Goal: Task Accomplishment & Management: Manage account settings

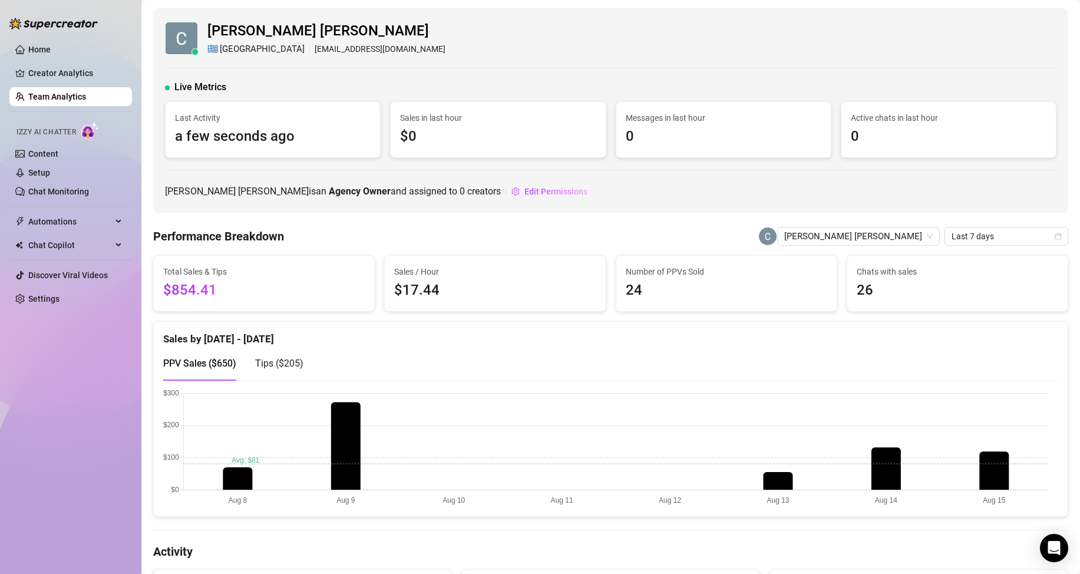
click at [84, 97] on link "Team Analytics" at bounding box center [57, 96] width 58 height 9
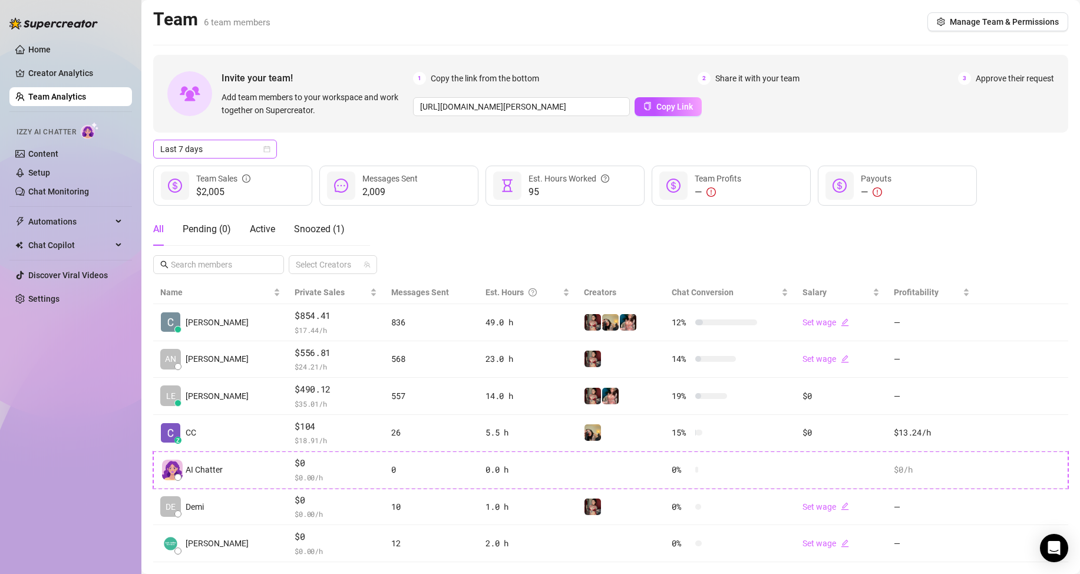
click at [200, 145] on span "Last 7 days" at bounding box center [215, 149] width 110 height 18
click at [174, 246] on div "Custom date" at bounding box center [215, 248] width 105 height 13
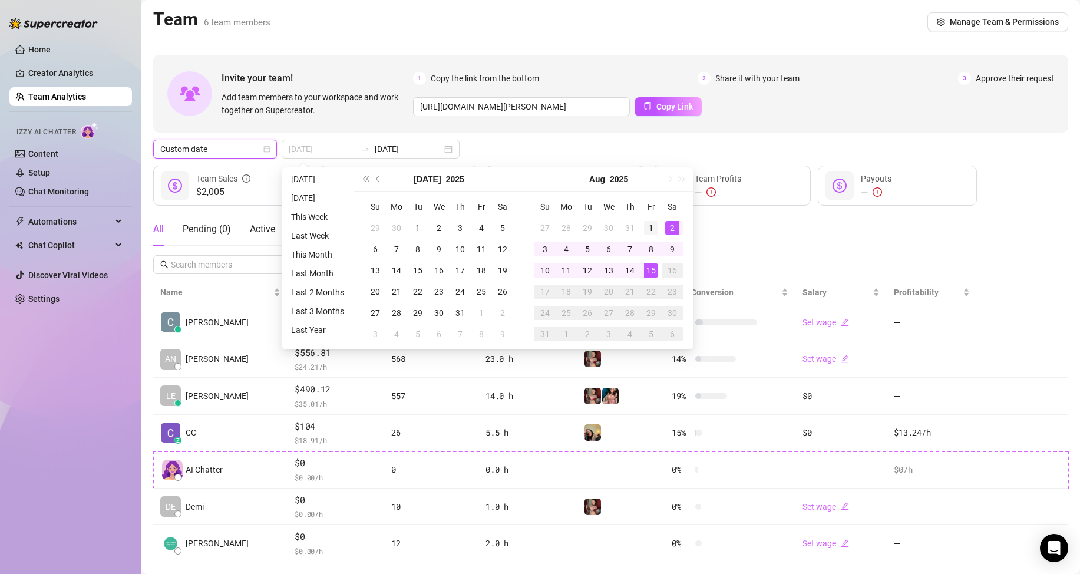
type input "[DATE]"
click at [649, 225] on div "1" at bounding box center [651, 228] width 14 height 14
type input "[DATE]"
click at [651, 270] on div "15" at bounding box center [651, 270] width 14 height 14
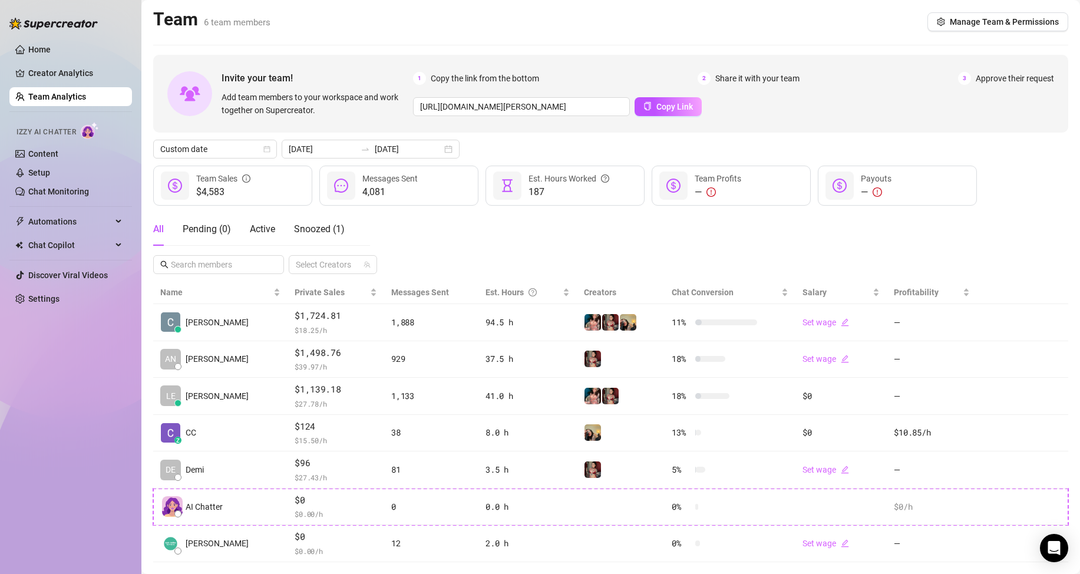
scroll to position [24, 0]
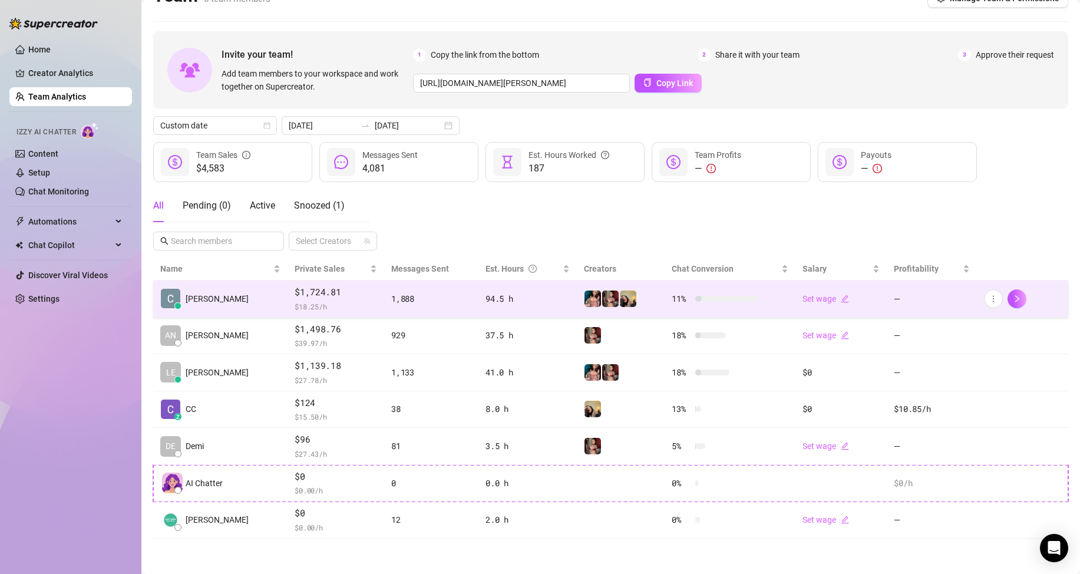
click at [304, 306] on span "$ 18.25 /h" at bounding box center [336, 307] width 82 height 12
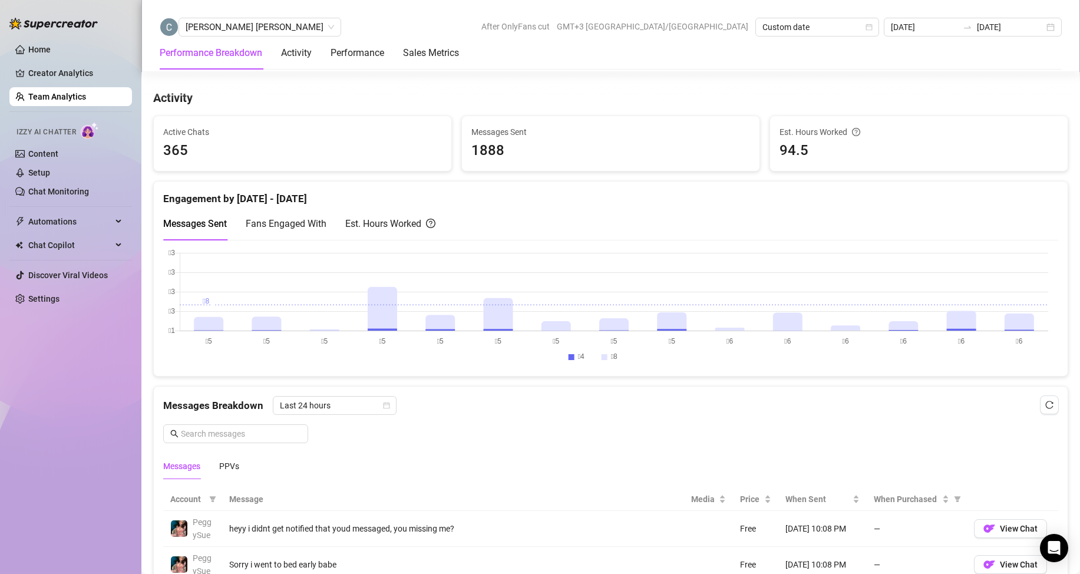
scroll to position [436, 0]
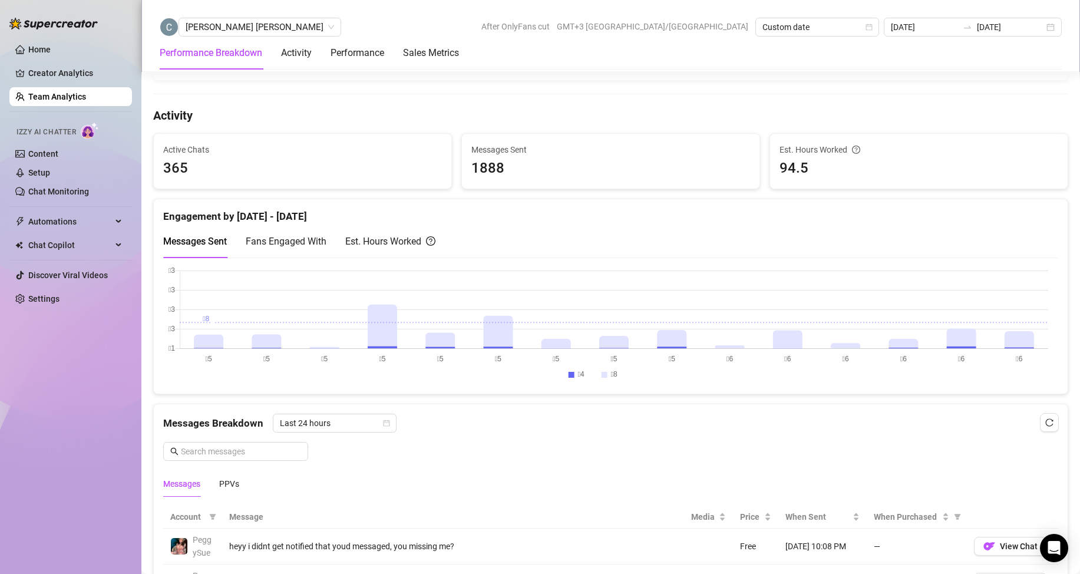
click at [394, 180] on span "365" at bounding box center [302, 168] width 279 height 22
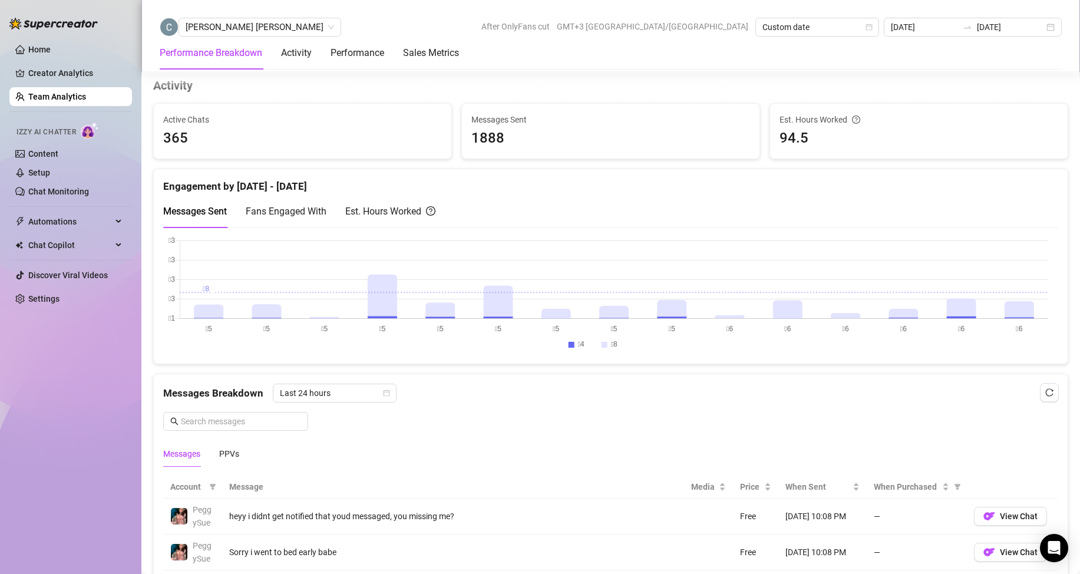
scroll to position [359, 0]
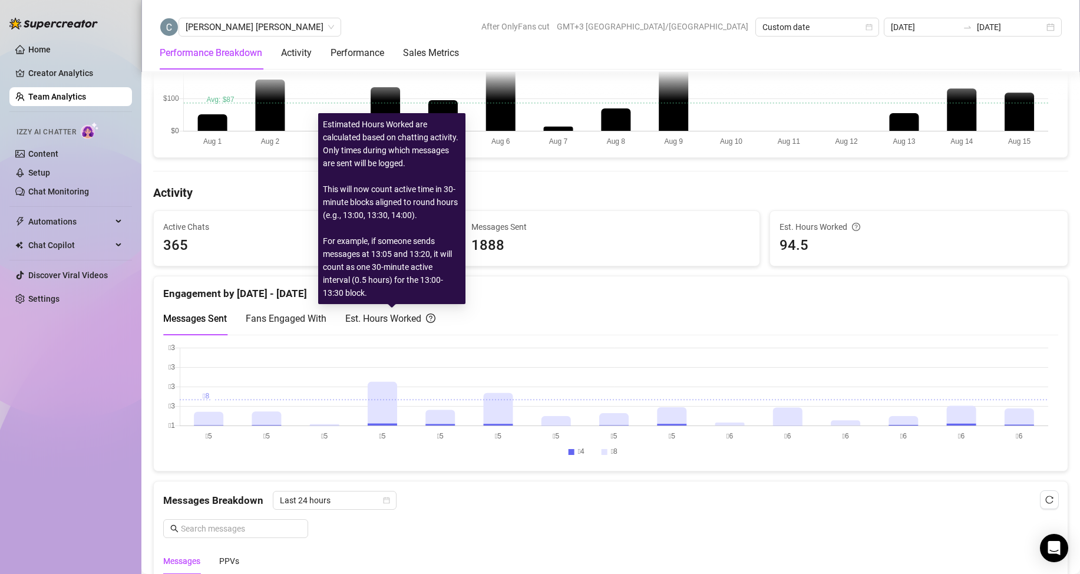
click at [386, 315] on div "Est. Hours Worked" at bounding box center [390, 318] width 90 height 15
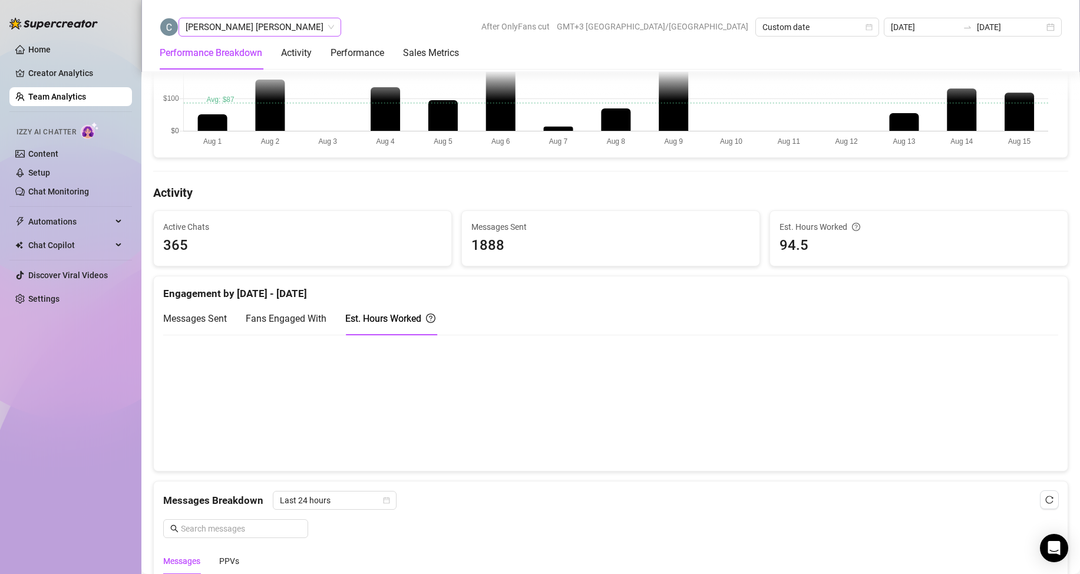
click at [233, 27] on span "[PERSON_NAME] [PERSON_NAME]" at bounding box center [260, 27] width 148 height 18
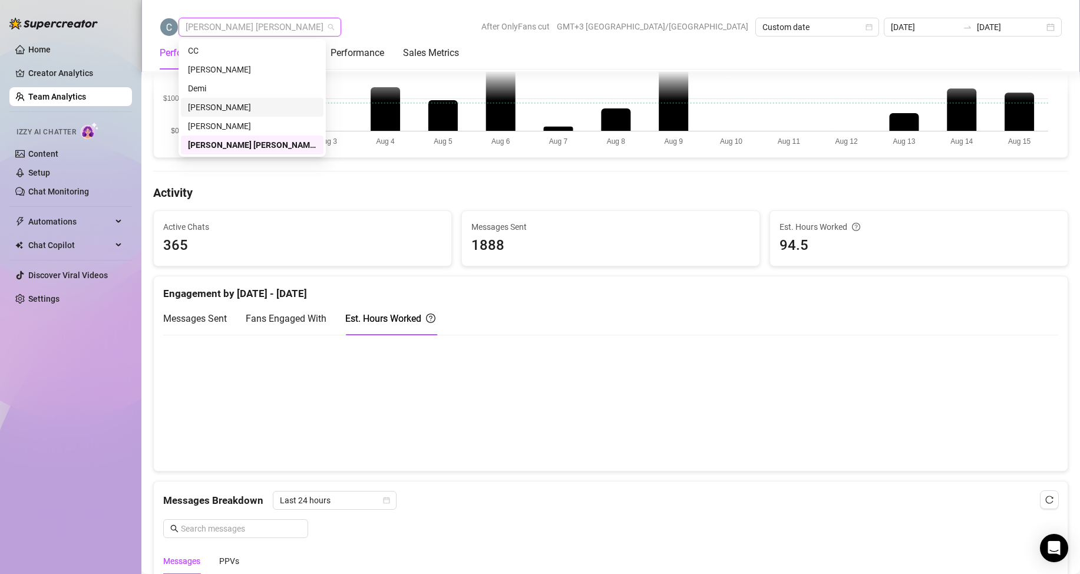
click at [228, 108] on div "[PERSON_NAME]" at bounding box center [252, 107] width 128 height 13
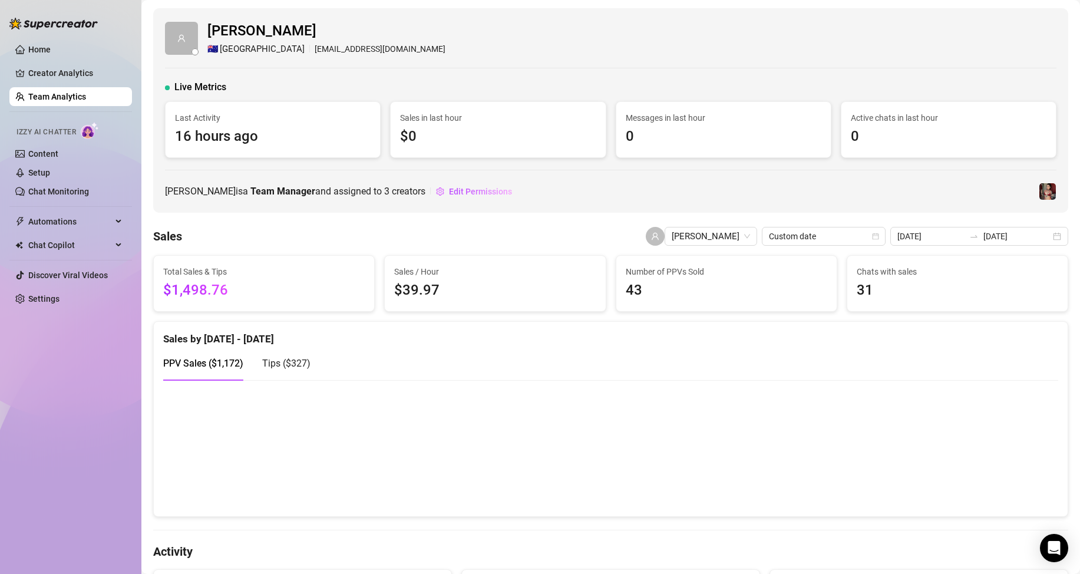
click at [55, 94] on link "Team Analytics" at bounding box center [57, 96] width 58 height 9
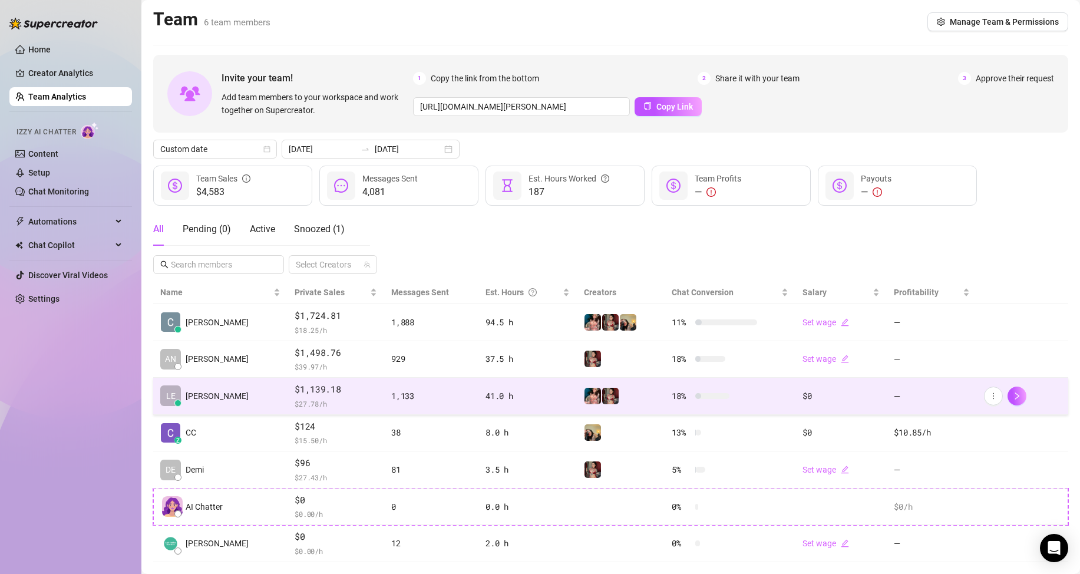
click at [305, 396] on span "$1,139.18" at bounding box center [336, 389] width 82 height 14
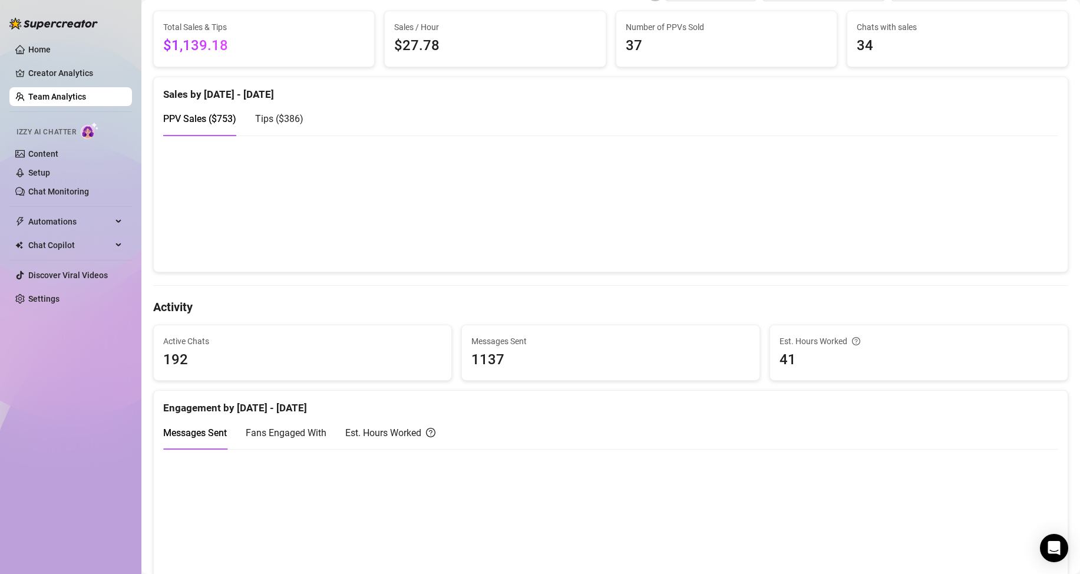
scroll to position [174, 0]
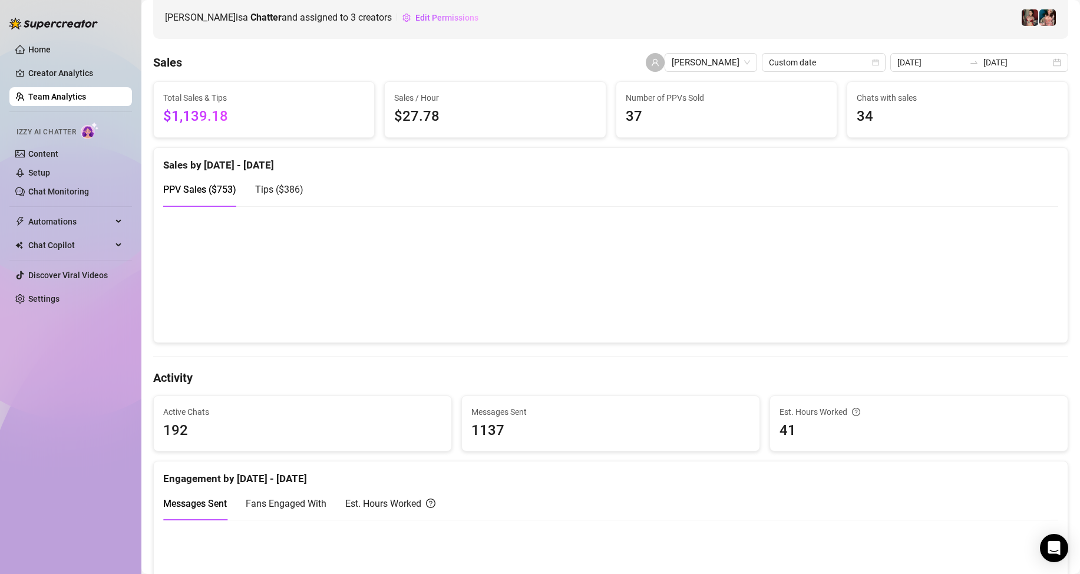
click at [83, 97] on link "Team Analytics" at bounding box center [57, 96] width 58 height 9
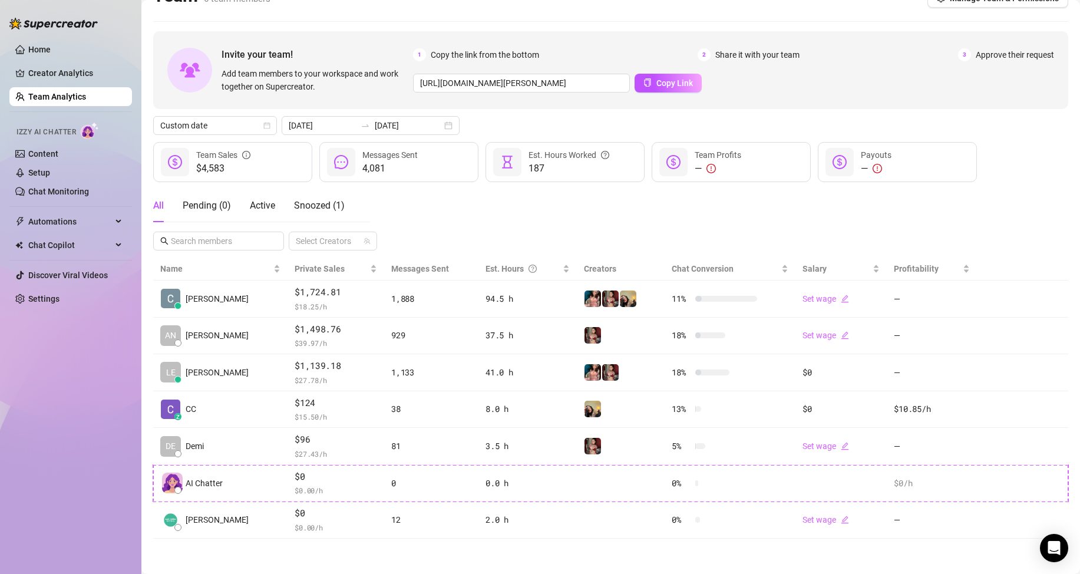
scroll to position [24, 0]
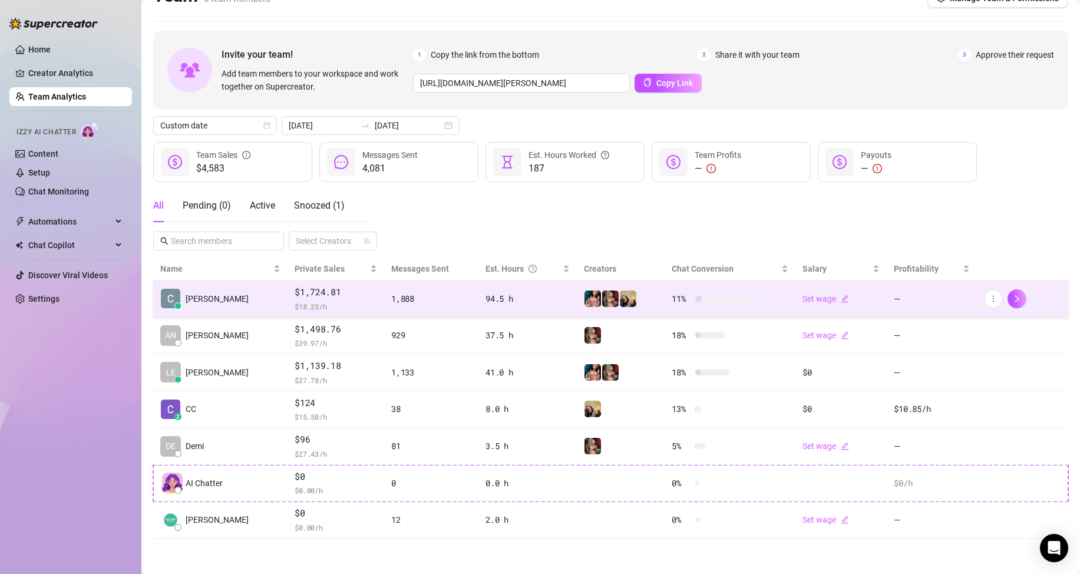
click at [299, 291] on span "$1,724.81" at bounding box center [336, 292] width 82 height 14
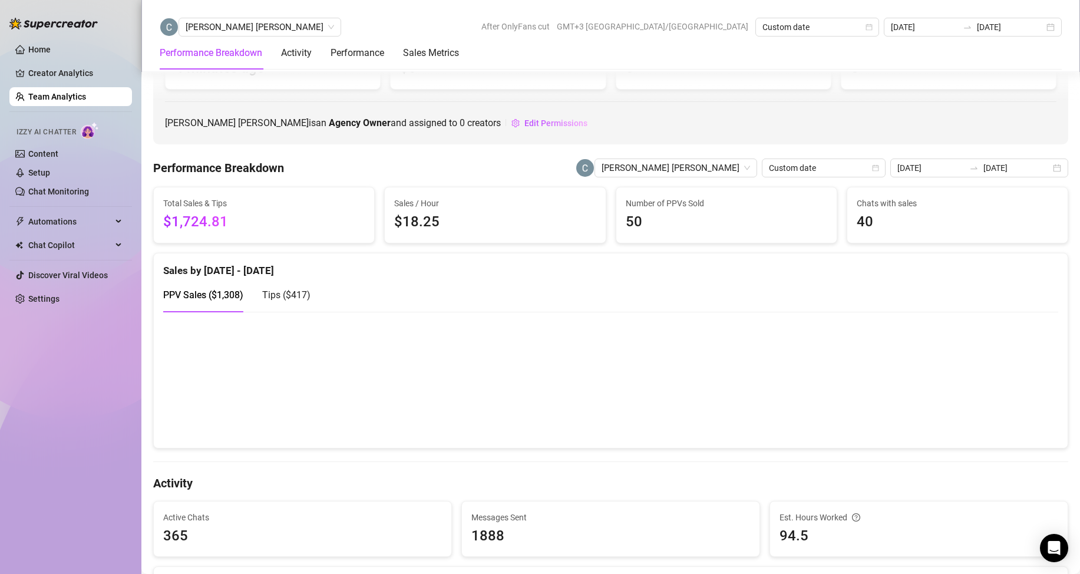
scroll to position [64, 0]
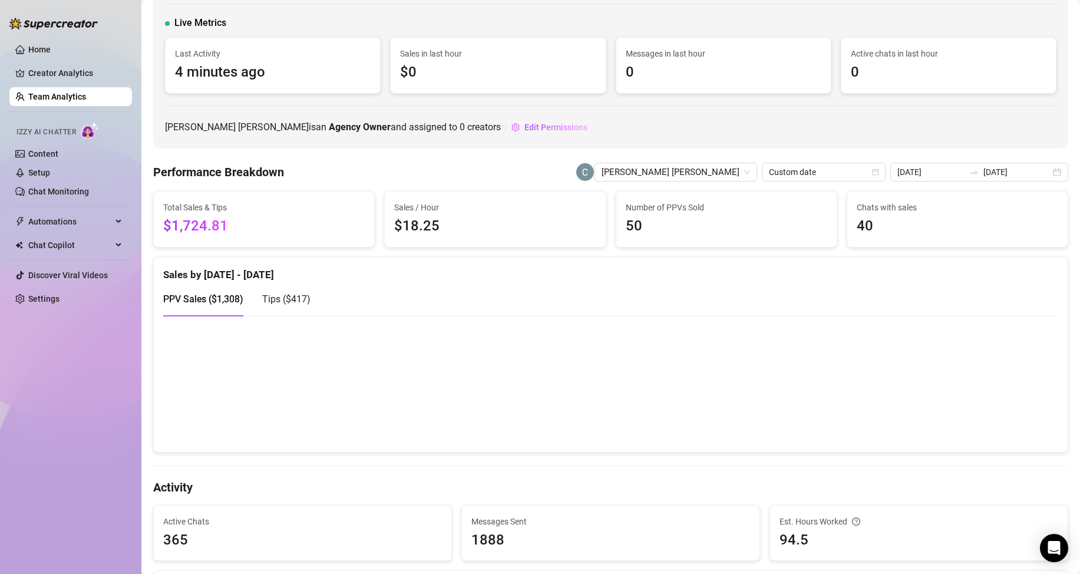
click at [278, 302] on span "Tips ( $417 )" at bounding box center [286, 298] width 48 height 11
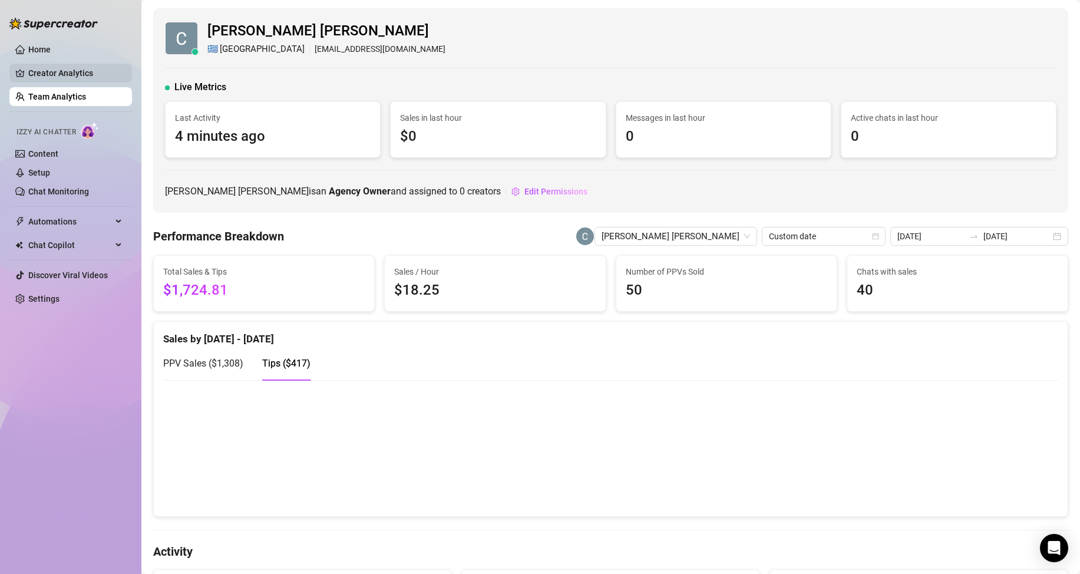
click at [57, 72] on link "Creator Analytics" at bounding box center [75, 73] width 94 height 19
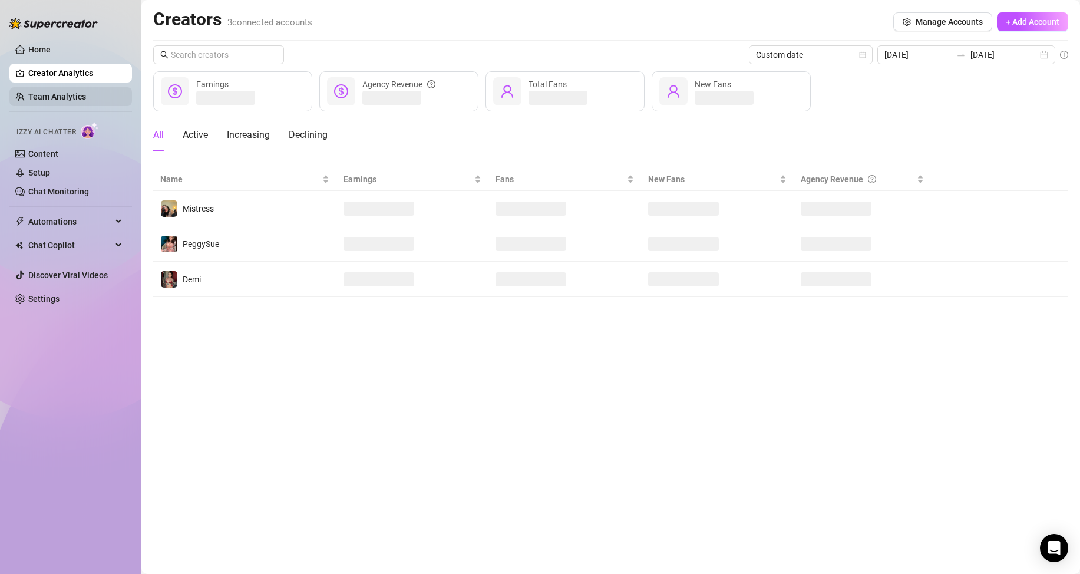
click at [68, 96] on link "Team Analytics" at bounding box center [57, 96] width 58 height 9
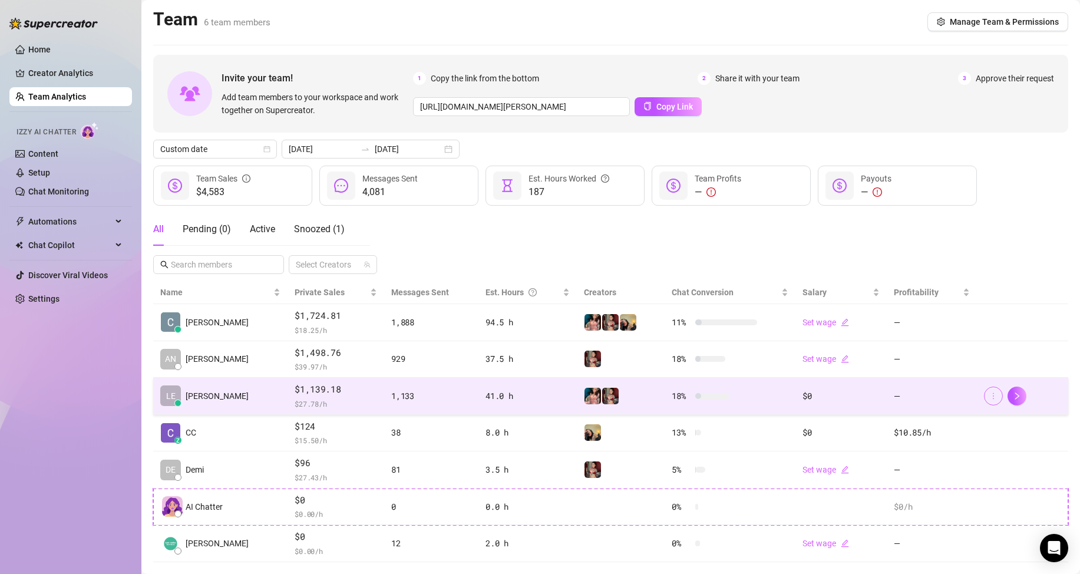
click at [990, 394] on button "button" at bounding box center [993, 396] width 19 height 19
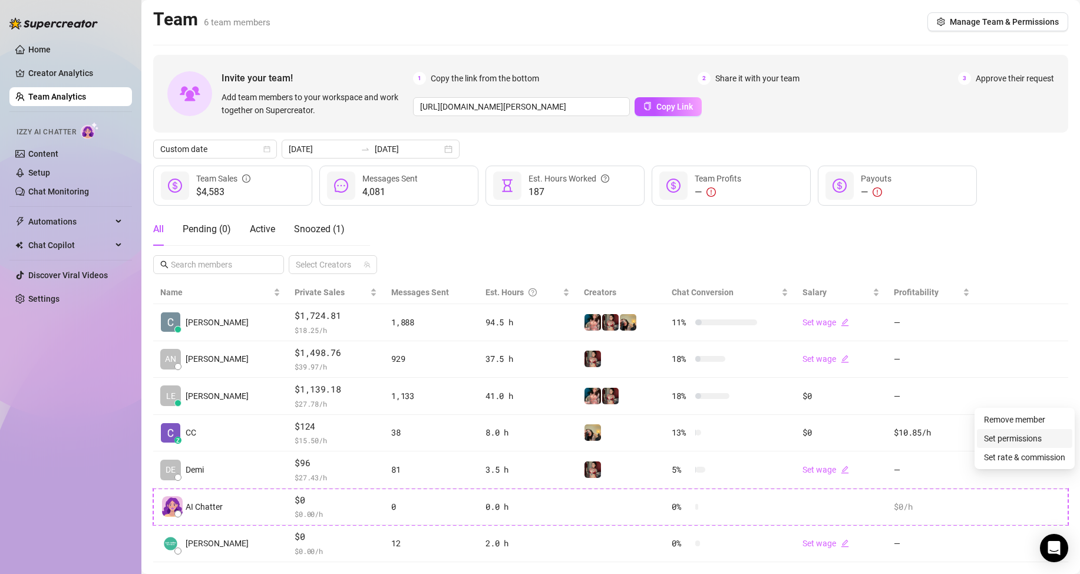
click at [1006, 440] on link "Set permissions" at bounding box center [1013, 438] width 58 height 9
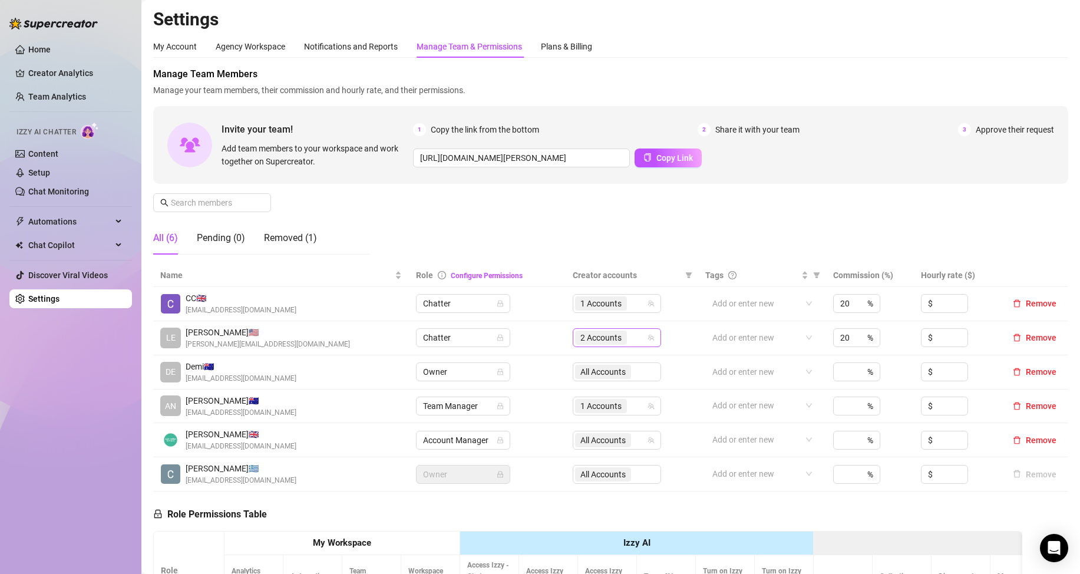
click at [603, 335] on span "2 Accounts" at bounding box center [600, 337] width 41 height 13
click at [589, 395] on span "Select tree node" at bounding box center [592, 395] width 9 height 9
click at [657, 259] on div "Manage Team Members Manage your team members, their commission and hourly rate,…" at bounding box center [610, 165] width 915 height 197
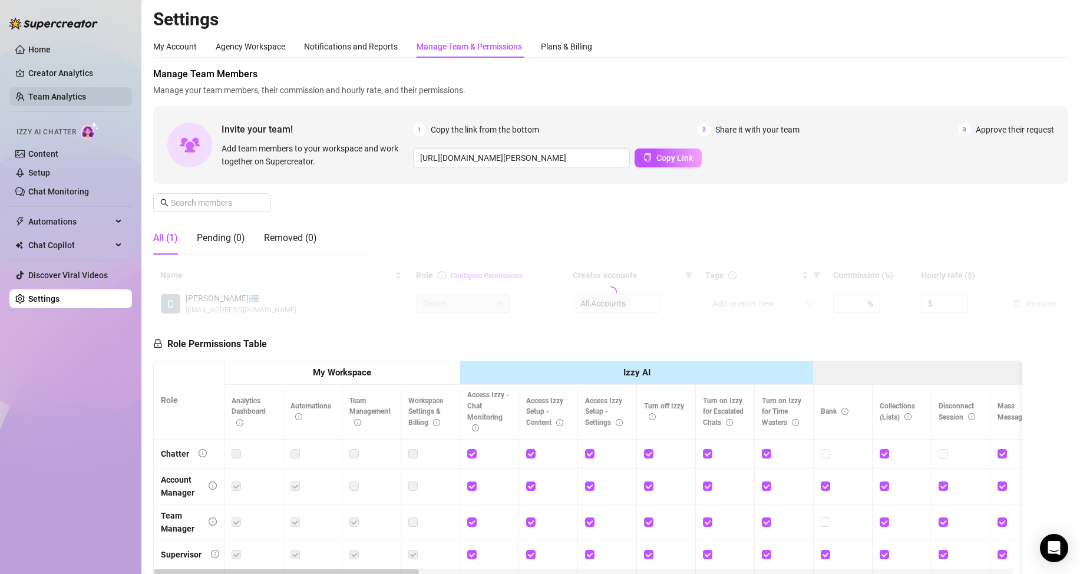
click at [54, 97] on link "Team Analytics" at bounding box center [57, 96] width 58 height 9
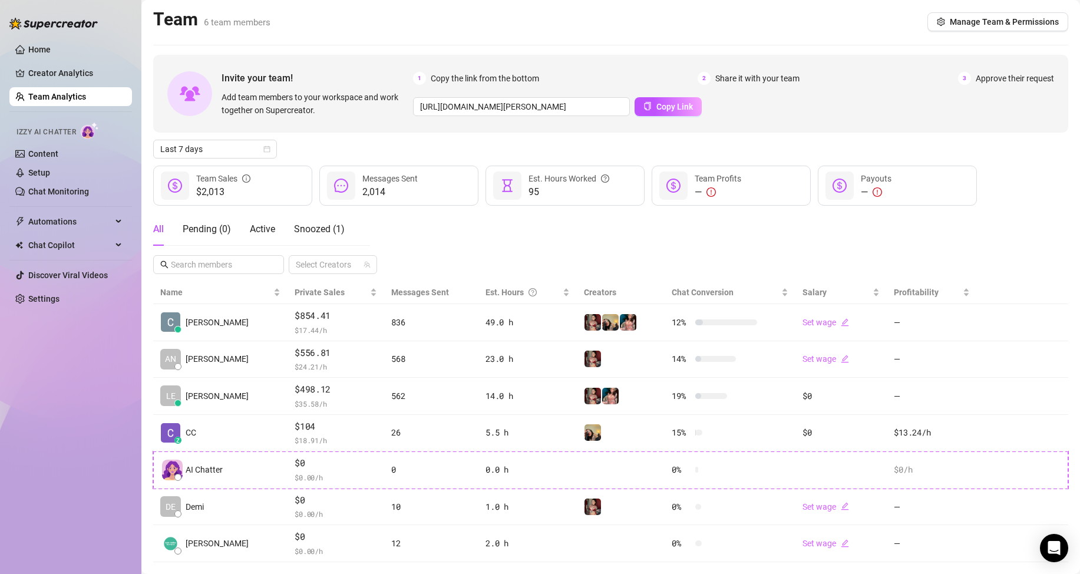
scroll to position [24, 0]
